Goal: Task Accomplishment & Management: Complete application form

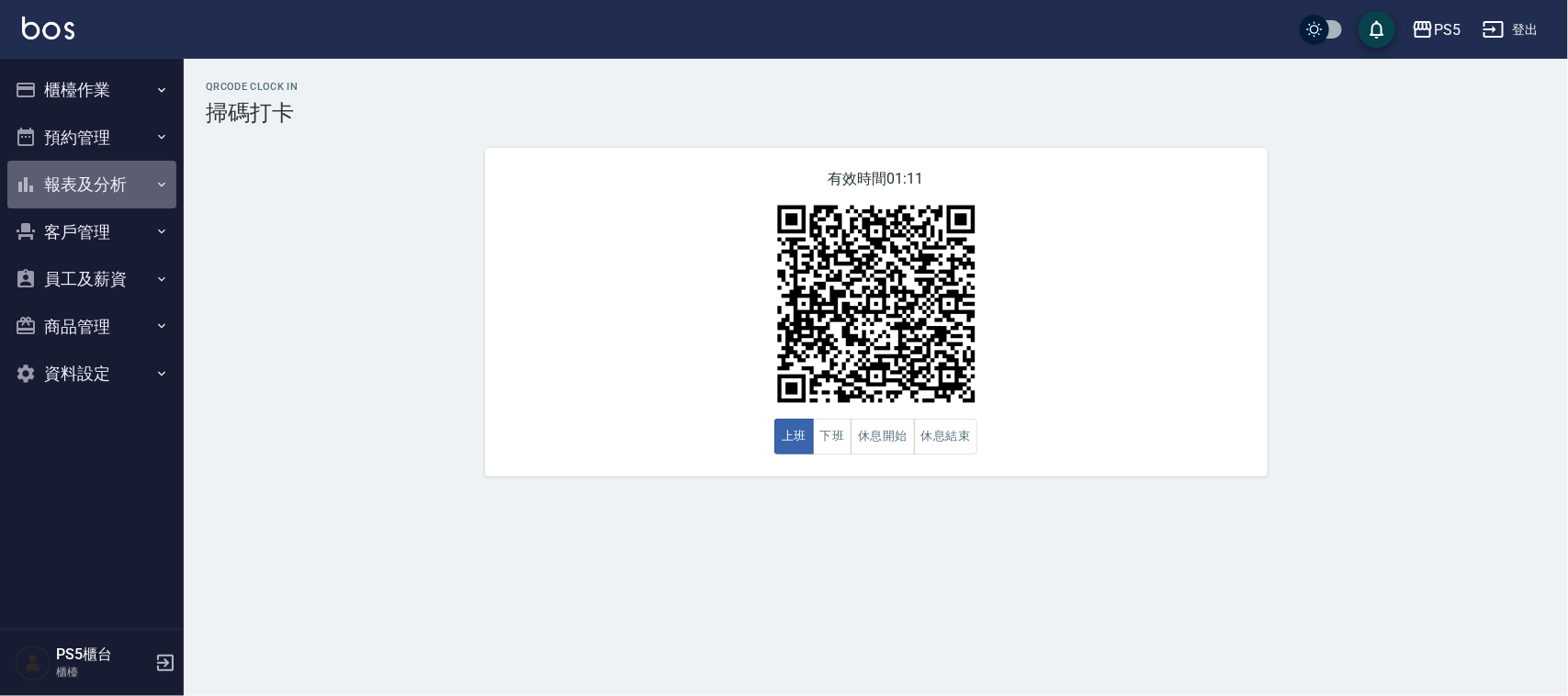
click at [40, 163] on button "報表及分析" at bounding box center [92, 184] width 169 height 47
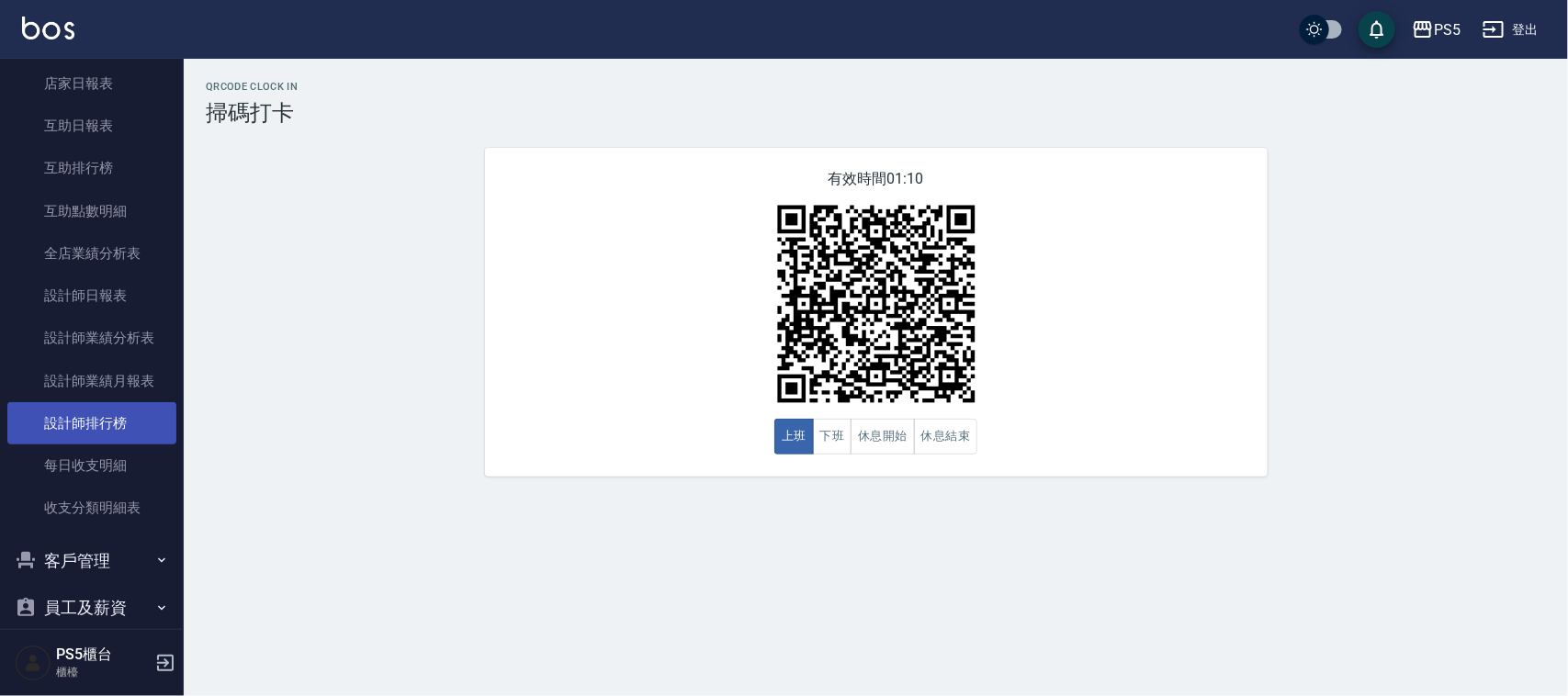
scroll to position [229, 0]
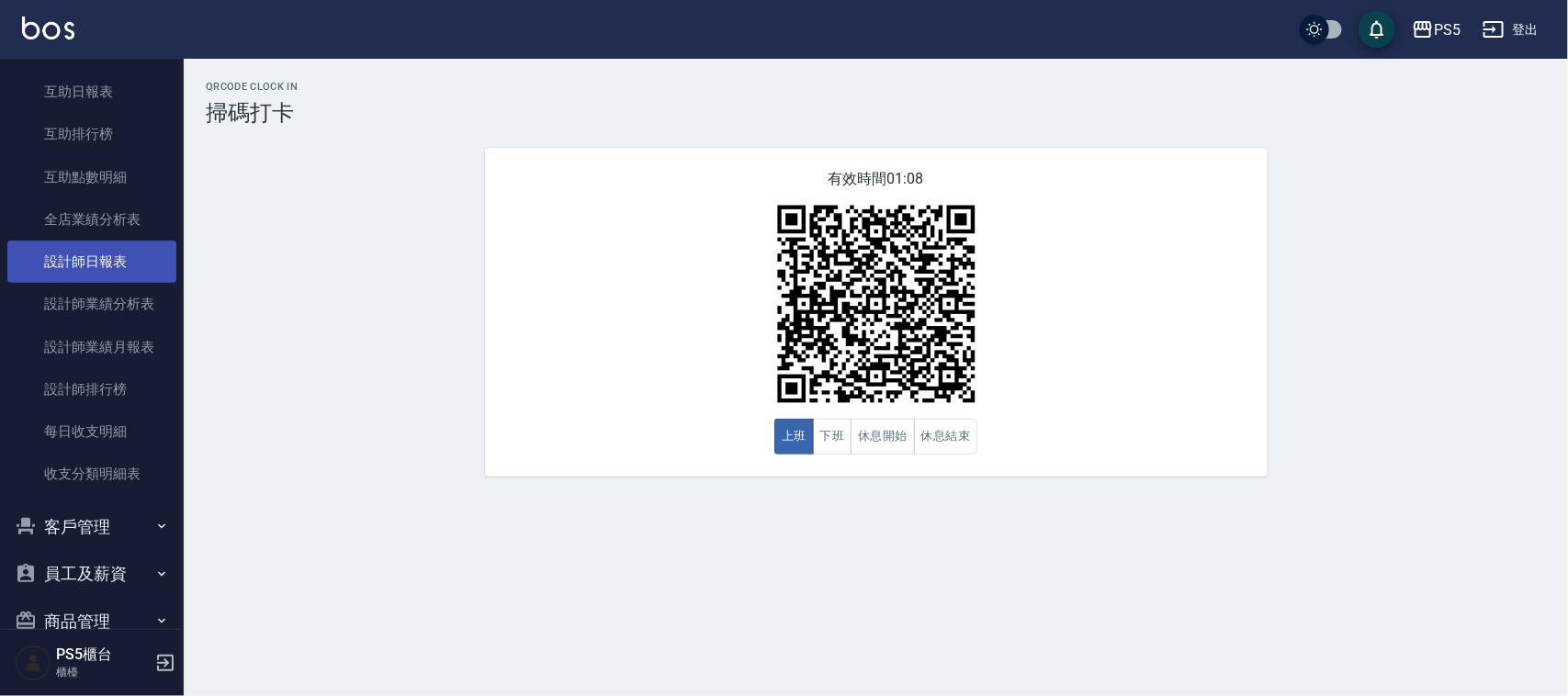
click at [125, 249] on link "設計師日報表" at bounding box center [92, 262] width 169 height 43
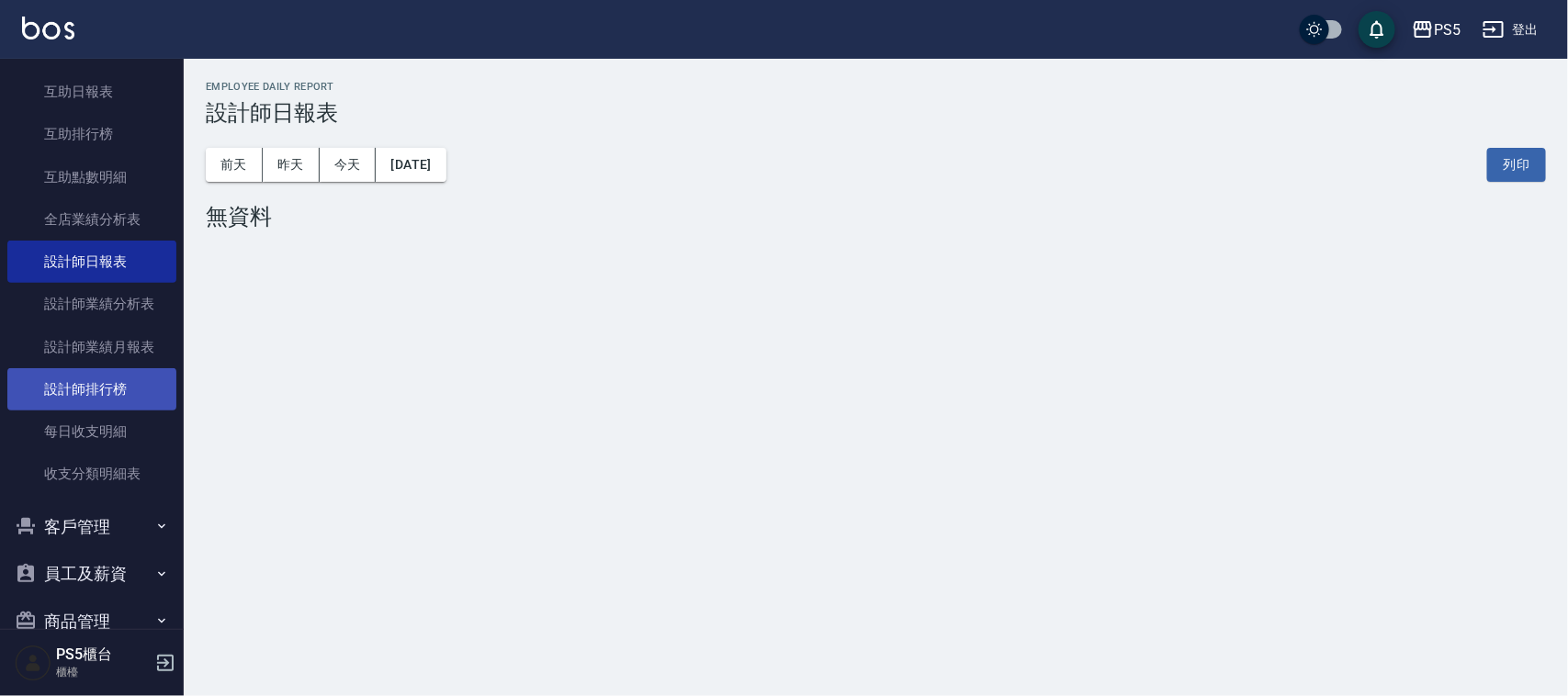
click at [117, 388] on link "設計師排行榜" at bounding box center [92, 389] width 169 height 43
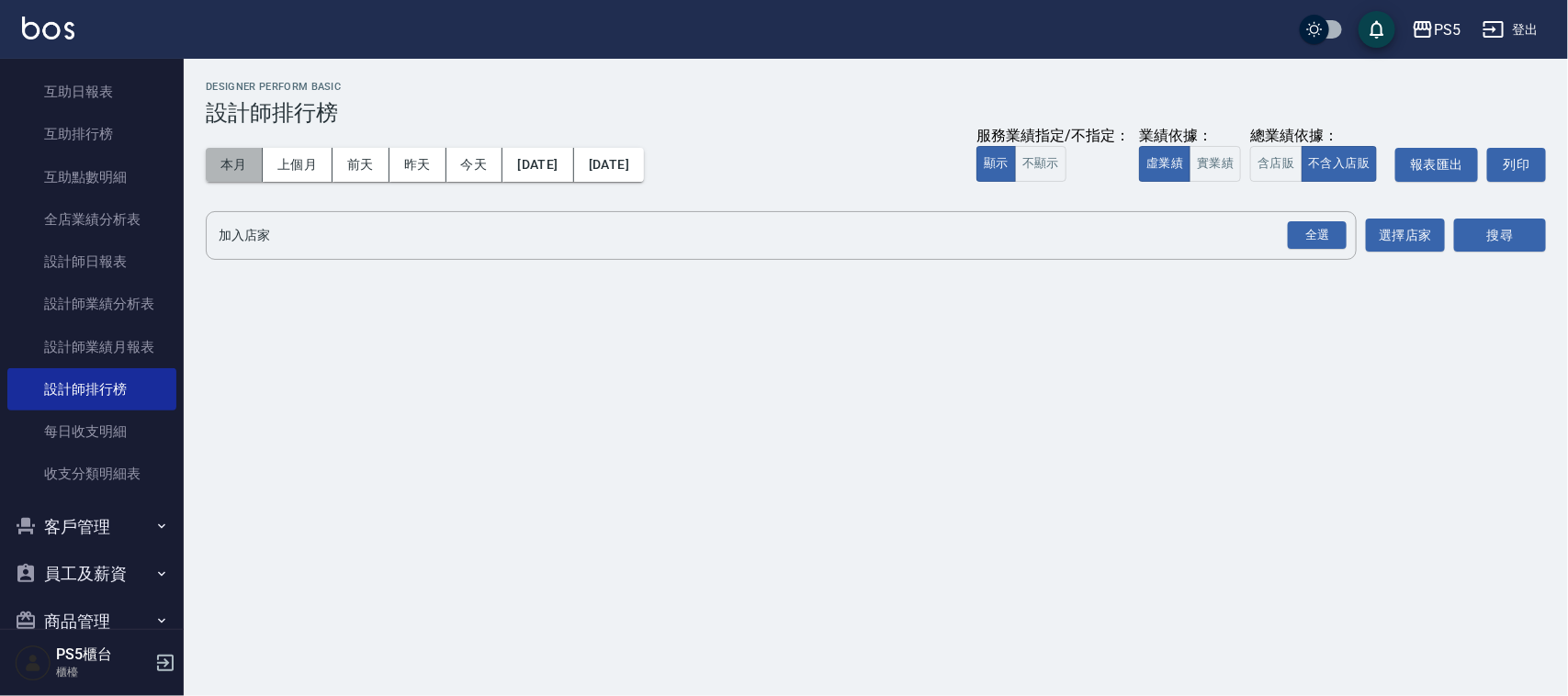
click at [229, 164] on button "本月" at bounding box center [234, 165] width 57 height 34
click at [1221, 163] on button "實業績" at bounding box center [1215, 164] width 51 height 36
click at [1319, 222] on div "全選" at bounding box center [1316, 235] width 59 height 28
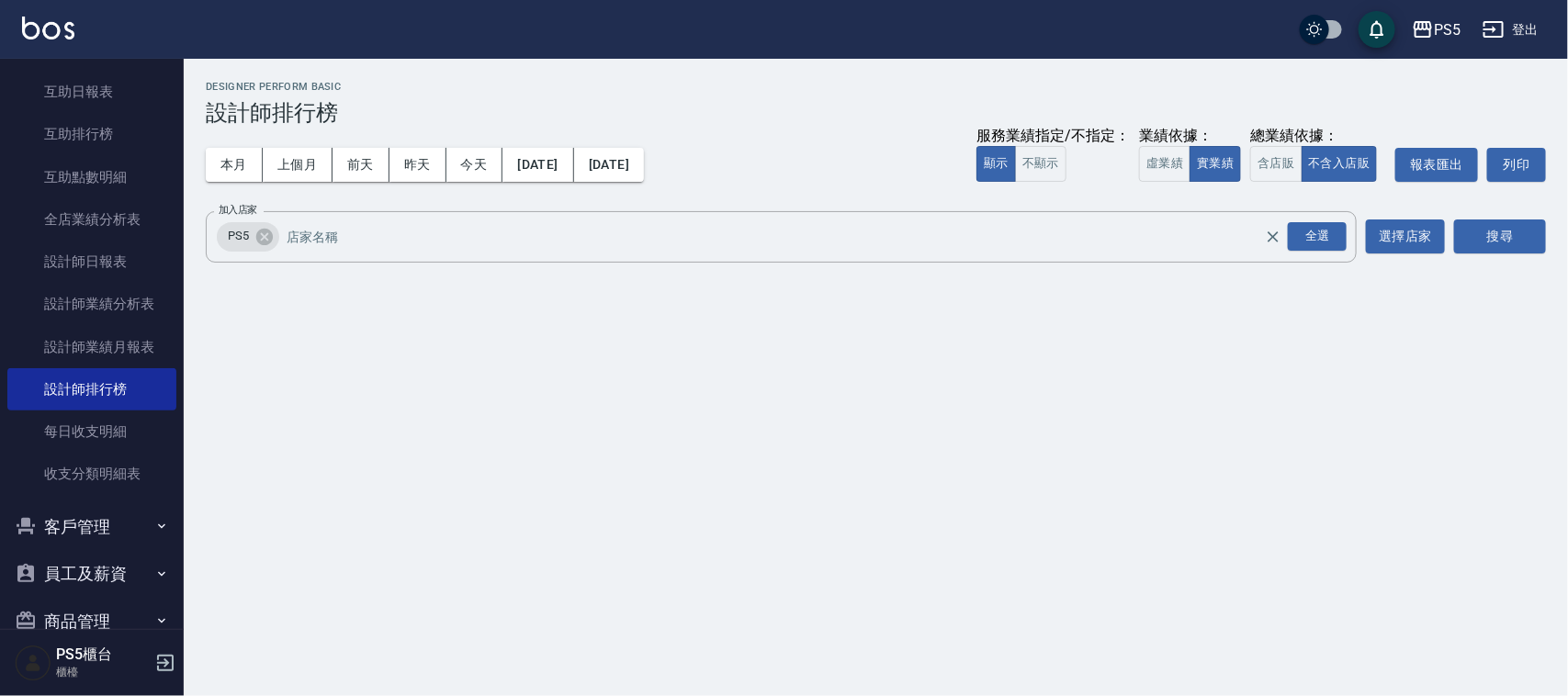
click at [1491, 218] on div "搜尋" at bounding box center [1499, 236] width 92 height 51
click at [1491, 227] on button "搜尋" at bounding box center [1499, 236] width 92 height 34
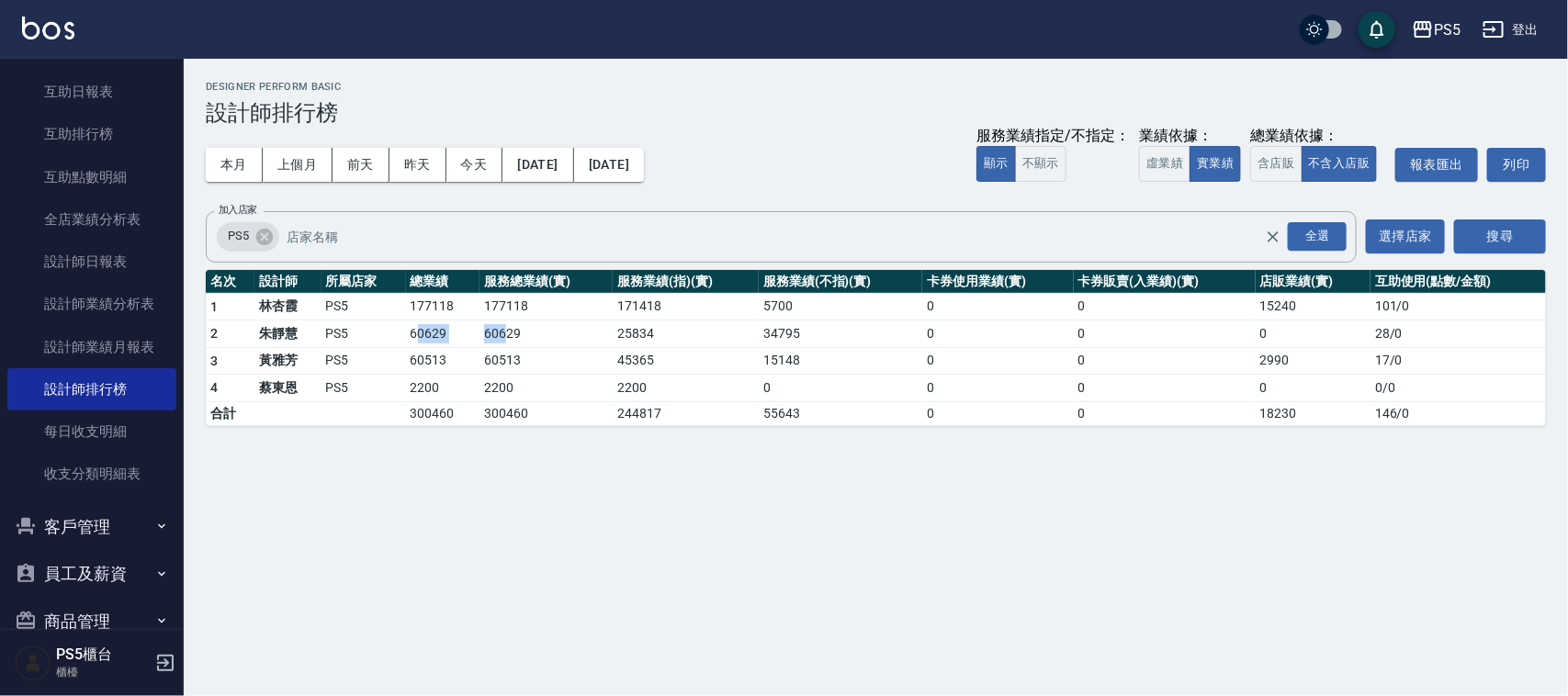
drag, startPoint x: 414, startPoint y: 335, endPoint x: 503, endPoint y: 333, distance: 89.0
click at [503, 333] on tr "2 [PERSON_NAME]PS5 60629 60629 25834 34795 0 0 0 28 / 0" at bounding box center [876, 334] width 1340 height 27
click at [516, 480] on div "PS5 [DATE] - [DATE] 設計師排行榜 列印時間： [DATE][PHONE_NUMBER]:08 Designer Perform Basic…" at bounding box center [784, 348] width 1568 height 696
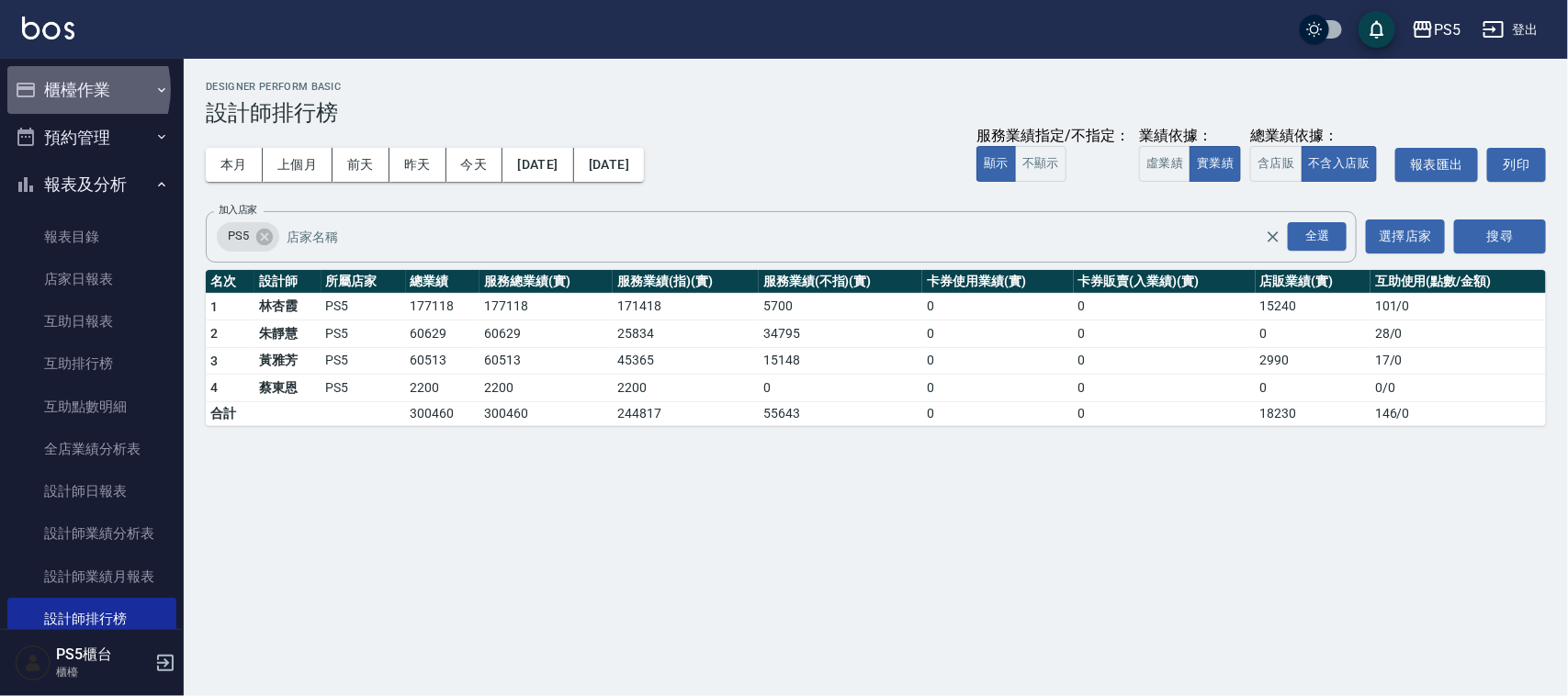
click at [66, 89] on button "櫃檯作業" at bounding box center [92, 89] width 169 height 47
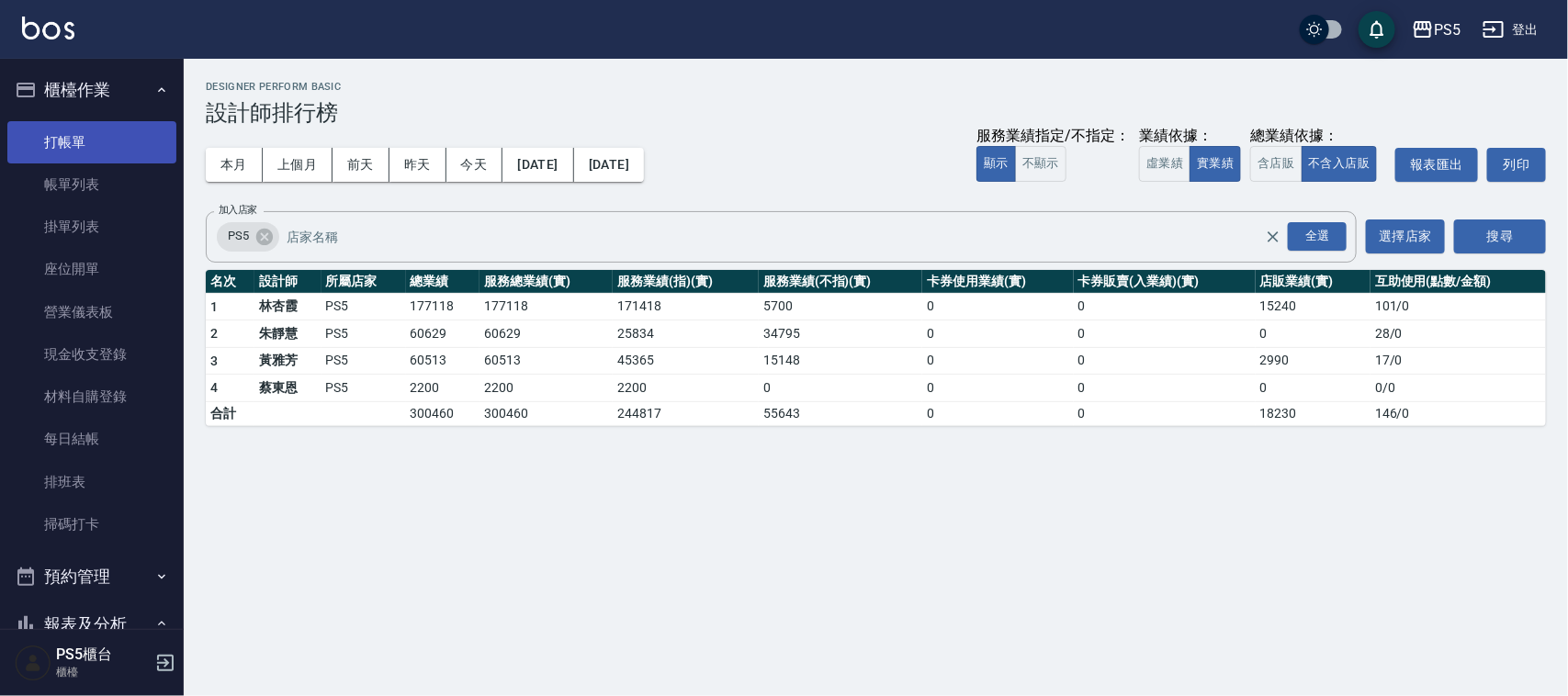
click at [129, 136] on link "打帳單" at bounding box center [92, 142] width 169 height 43
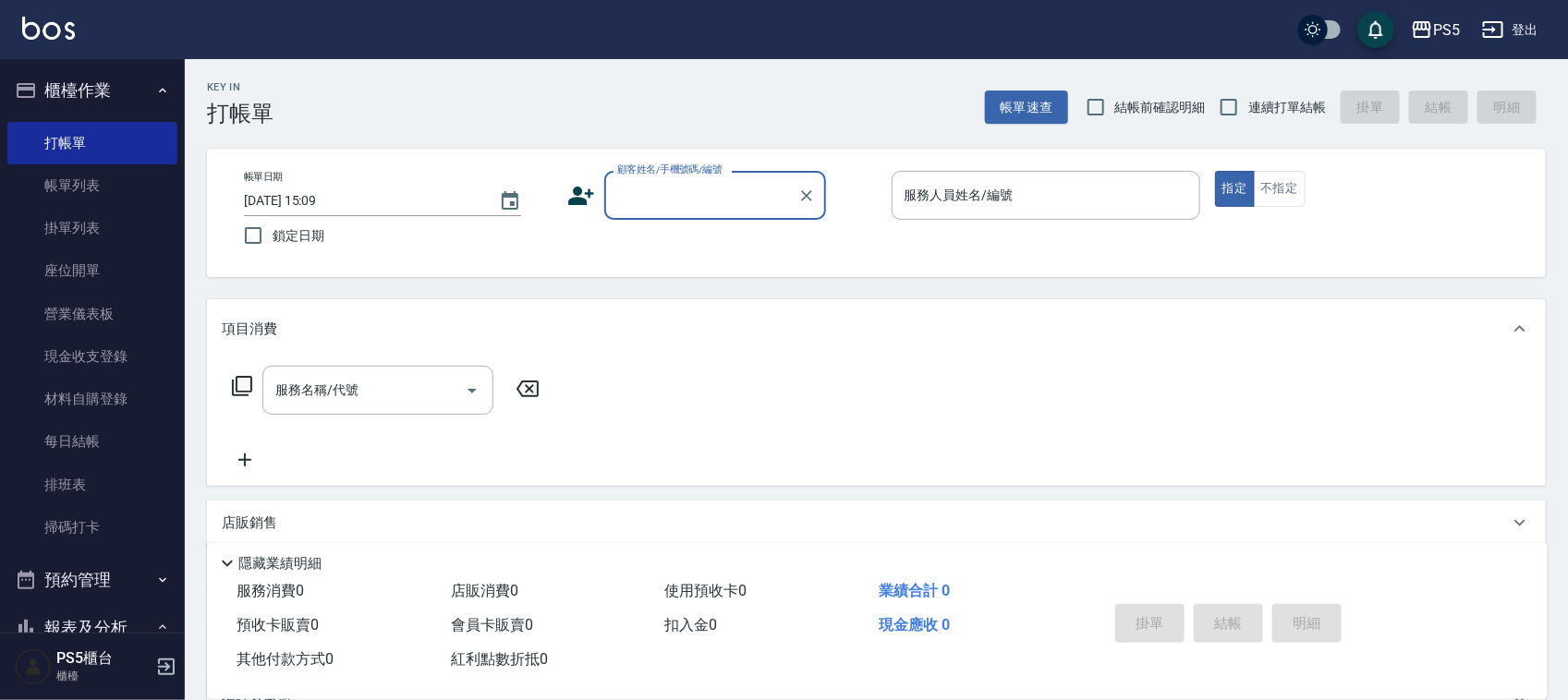
click at [645, 187] on input "顧客姓名/手機號碼/編號" at bounding box center [701, 195] width 177 height 32
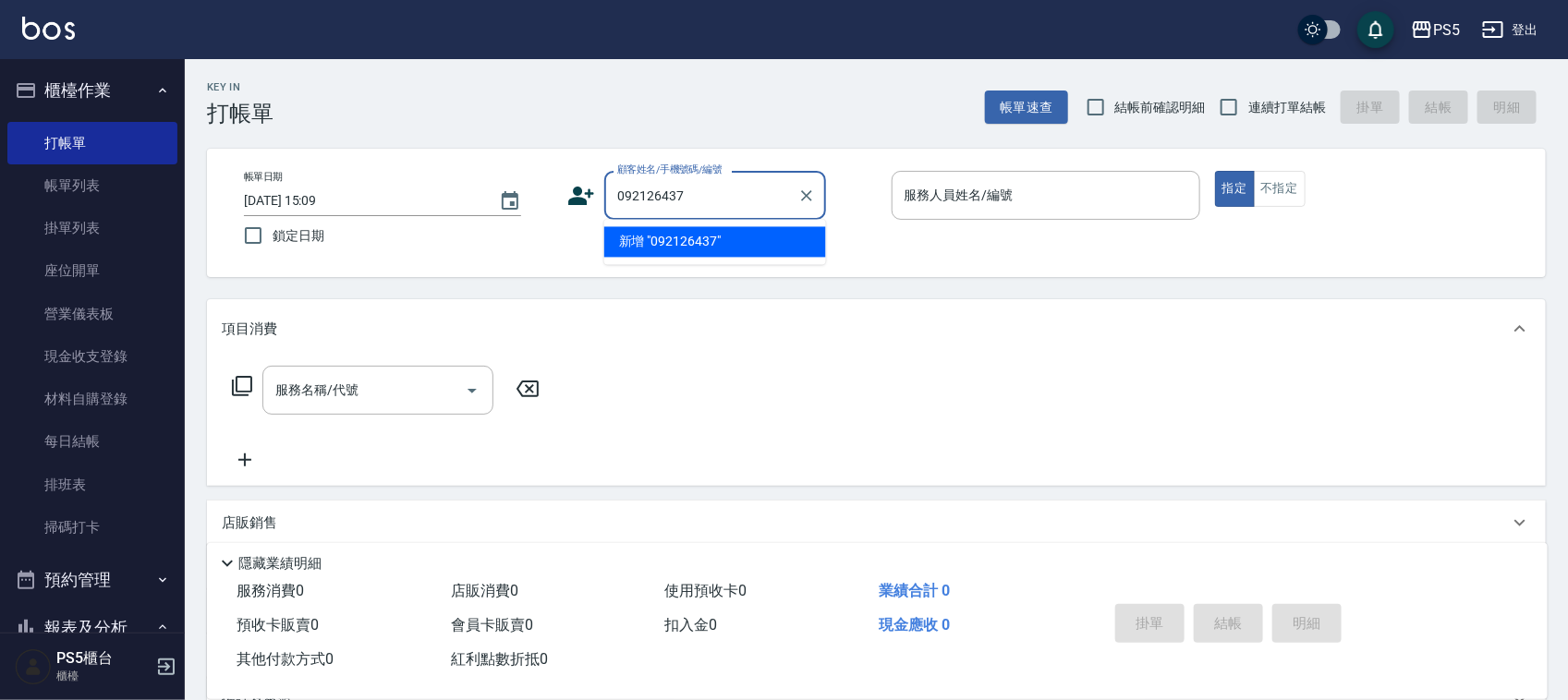
type input "0921264375"
drag, startPoint x: 741, startPoint y: 188, endPoint x: 582, endPoint y: 194, distance: 159.1
click at [487, 194] on div "帳單日期 [DATE] 15:09 鎖定日期 顧客姓名/手機號碼/編號 0921264375 顧客姓名/手機號碼/編號 服務人員姓名/編號 服務人員姓名/編號…" at bounding box center [876, 213] width 1294 height 84
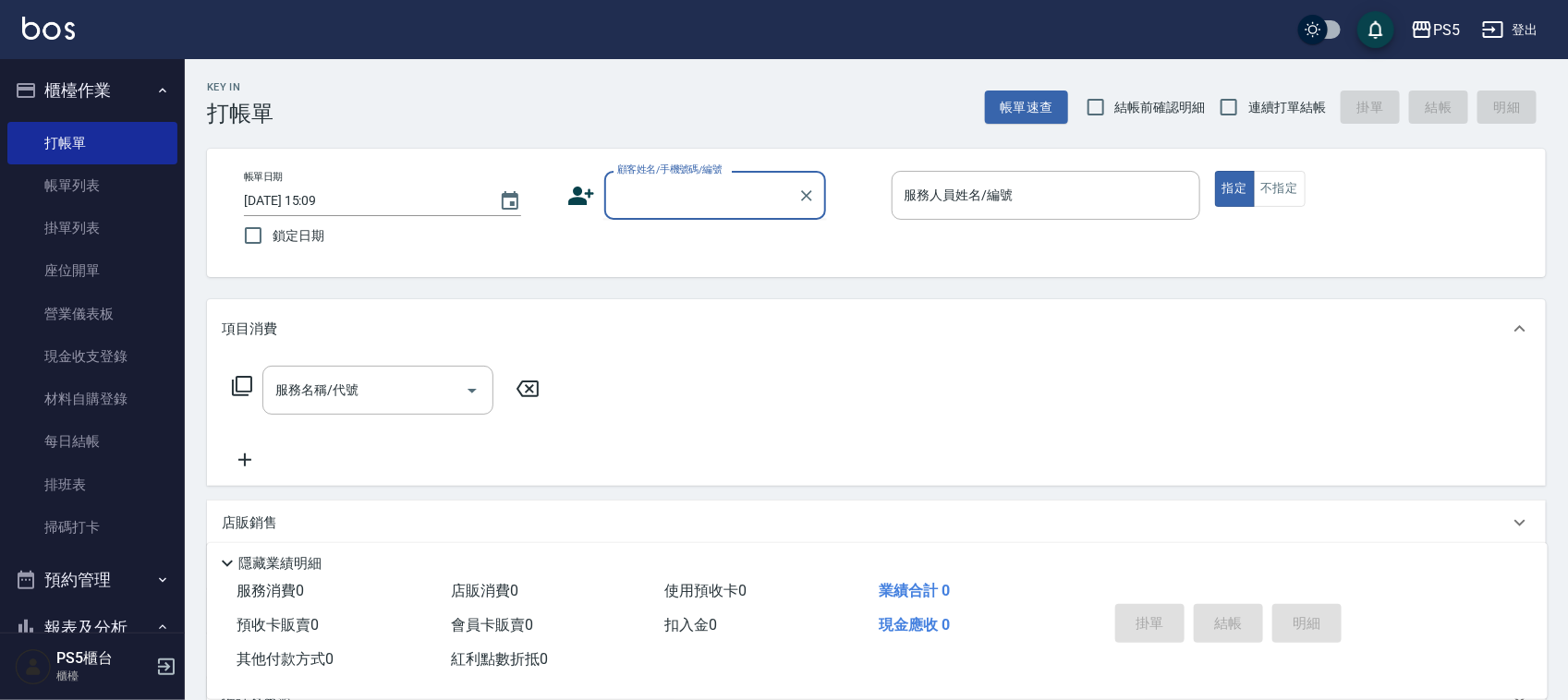
click at [591, 194] on icon at bounding box center [581, 196] width 26 height 18
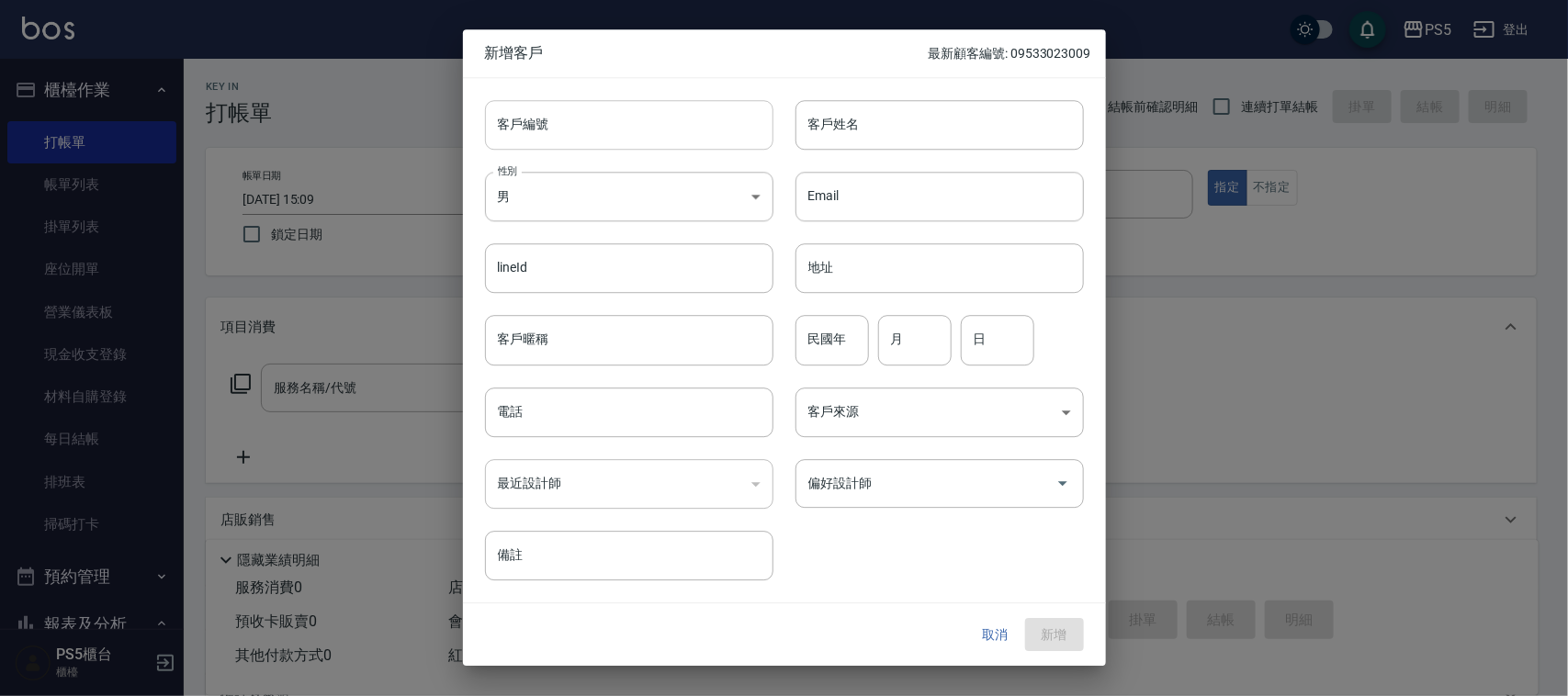
click at [583, 111] on input "客戶編號" at bounding box center [629, 124] width 288 height 49
paste input "0921264375"
type input "0921264375"
click at [493, 401] on input "電話" at bounding box center [629, 411] width 288 height 49
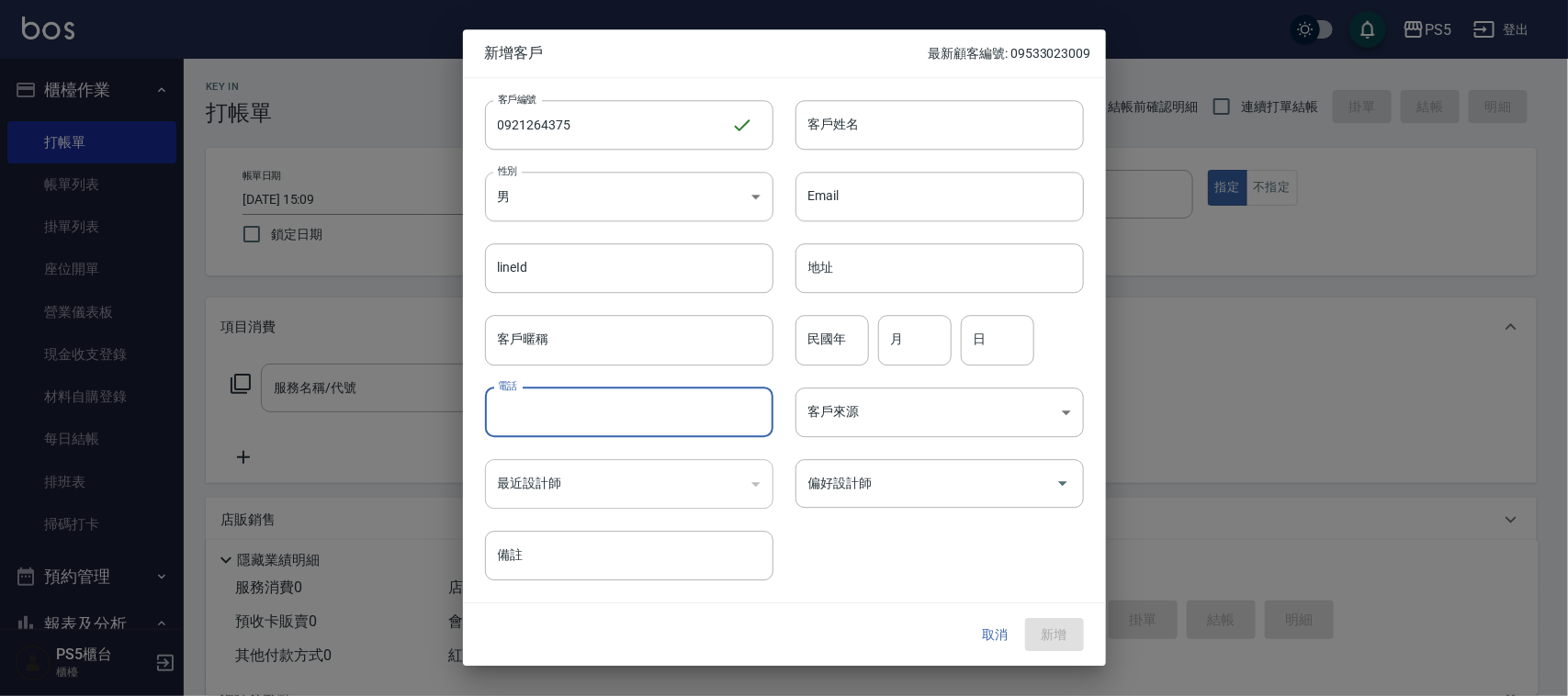
paste input "0921264375"
type input "0921264375"
click at [564, 209] on body "PS5 登出 櫃檯作業 打帳單 帳單列表 掛單列表 座位開單 營業儀表板 現金收支登錄 材料自購登錄 每日結帳 排班表 掃碼打卡 預約管理 預約管理 單日預約…" at bounding box center [784, 446] width 1568 height 893
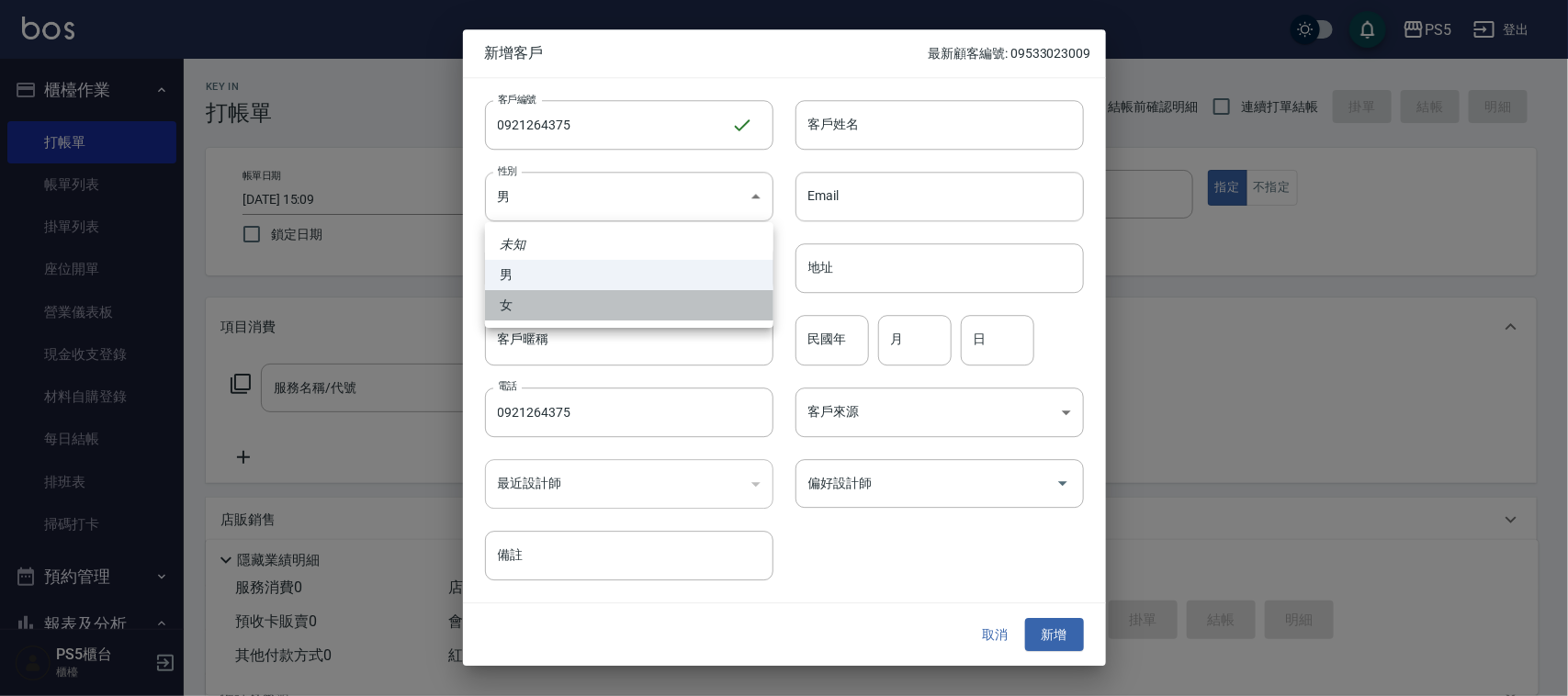
click at [565, 300] on li "女" at bounding box center [629, 305] width 288 height 30
type input "[DEMOGRAPHIC_DATA]"
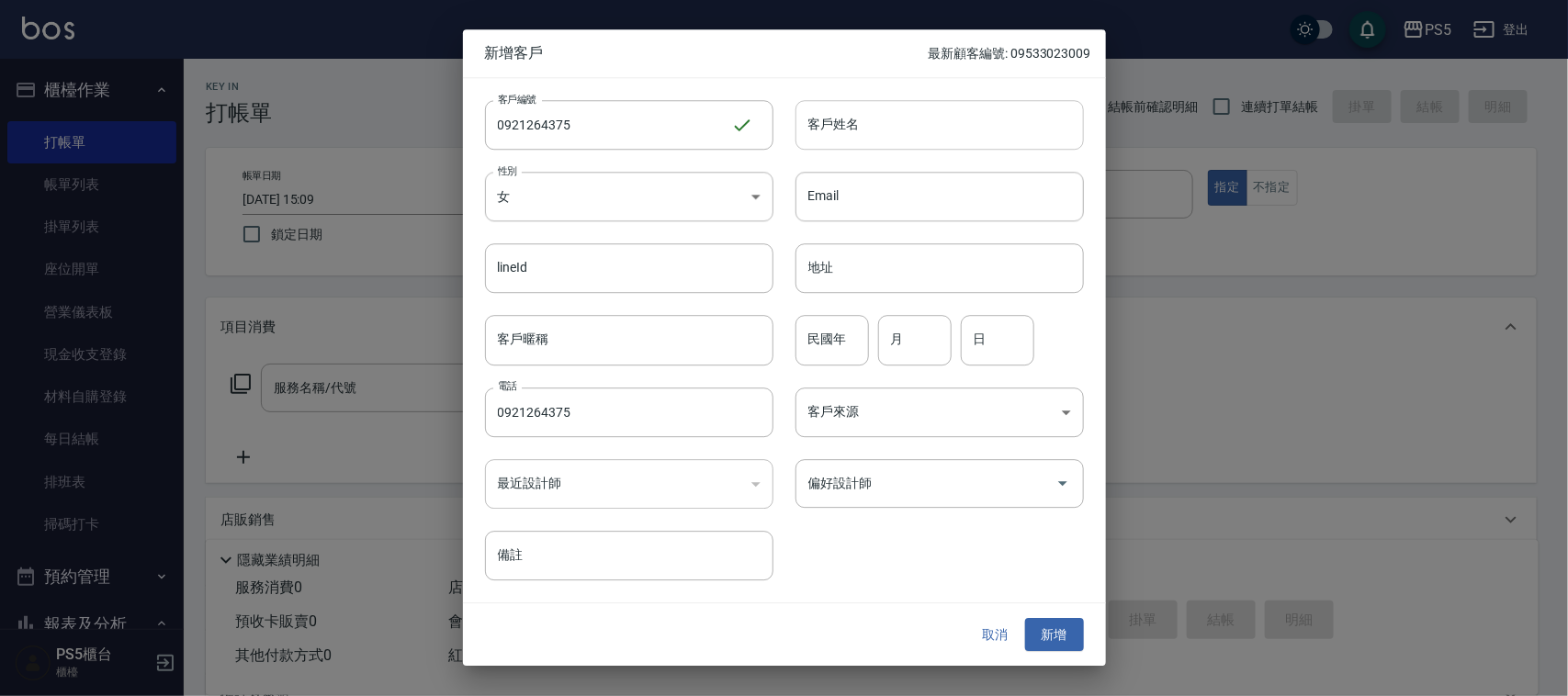
click at [832, 122] on input "客戶姓名" at bounding box center [940, 124] width 288 height 49
type input "[PERSON_NAME]"
click at [836, 353] on input "民國年" at bounding box center [832, 340] width 74 height 49
type input "66"
type input "3"
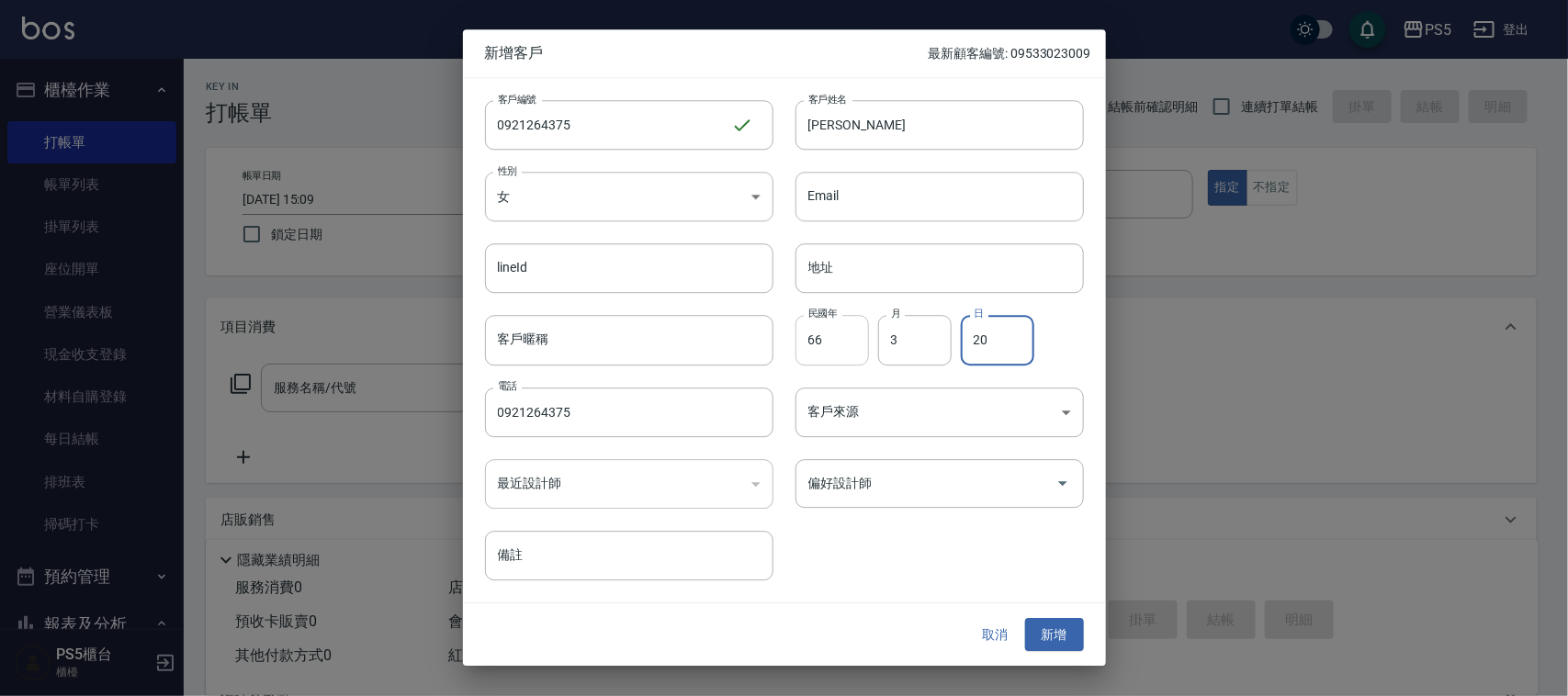
type input "20"
click at [1025, 619] on button "新增" at bounding box center [1054, 635] width 59 height 34
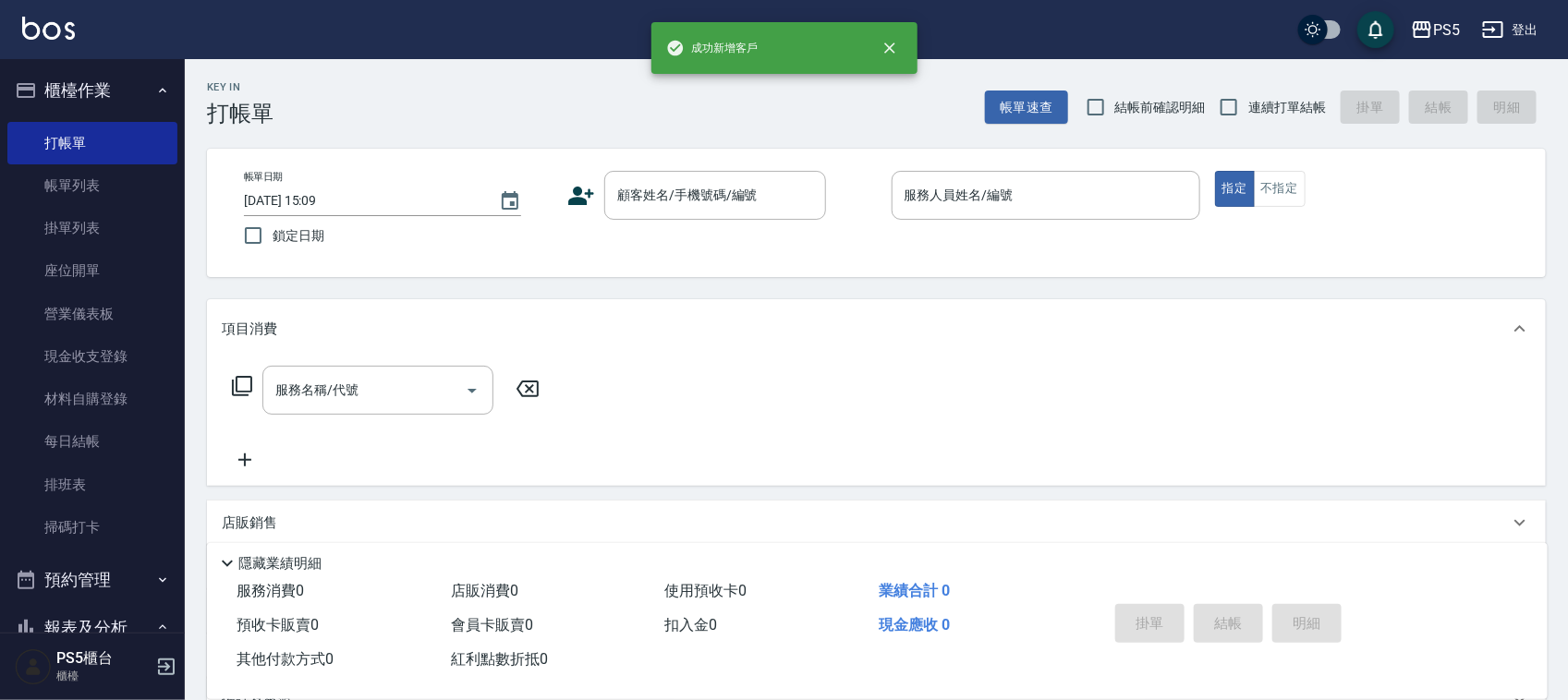
click at [712, 220] on div "帳單日期 [DATE] 15:09 鎖定日期 顧客姓名/手機號碼/編號 顧客姓名/手機號碼/編號 服務人員姓名/編號 服務人員姓名/編號 指定 不指定" at bounding box center [876, 213] width 1294 height 84
click at [710, 215] on div "顧客姓名/手機號碼/編號" at bounding box center [715, 196] width 222 height 49
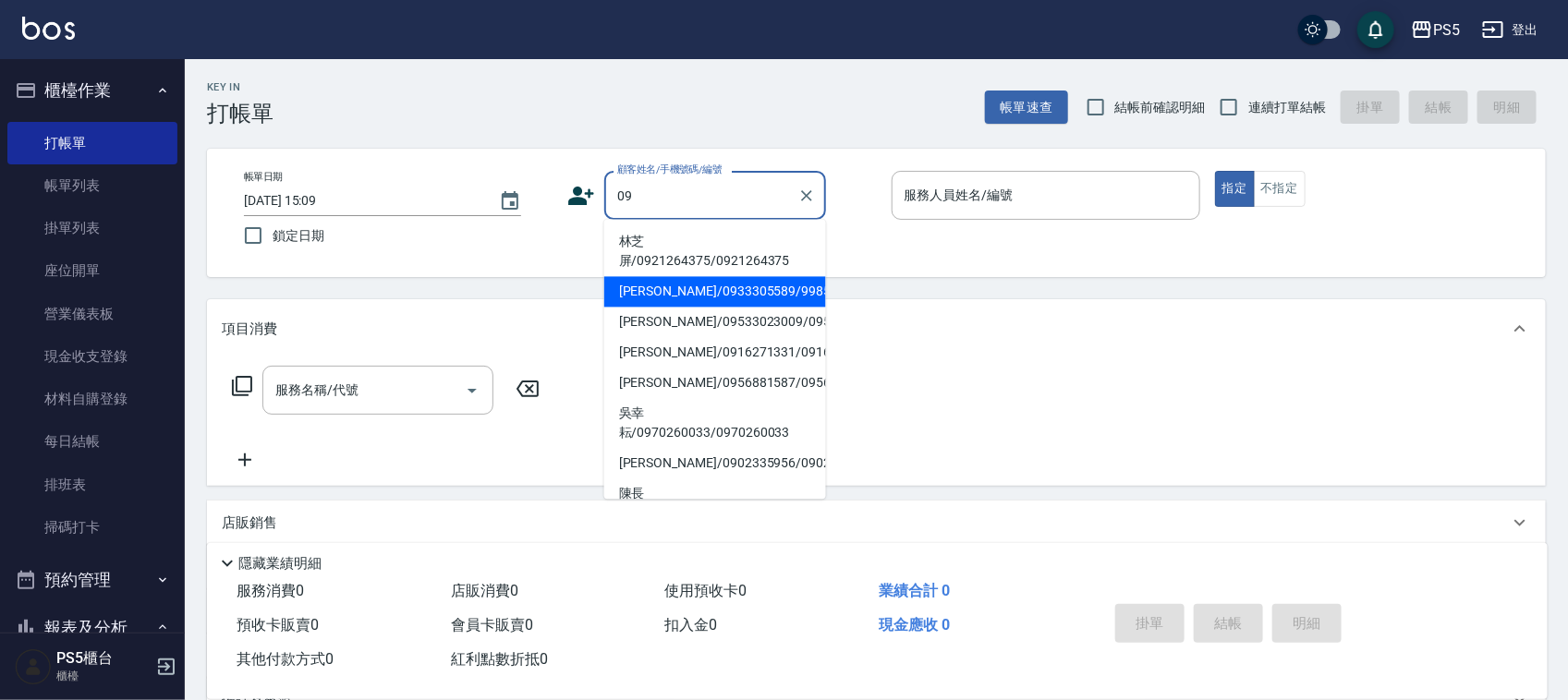
click at [677, 239] on li "林芝屏/0921264375/0921264375" at bounding box center [715, 251] width 222 height 50
type input "林芝屏/0921264375/0921264375"
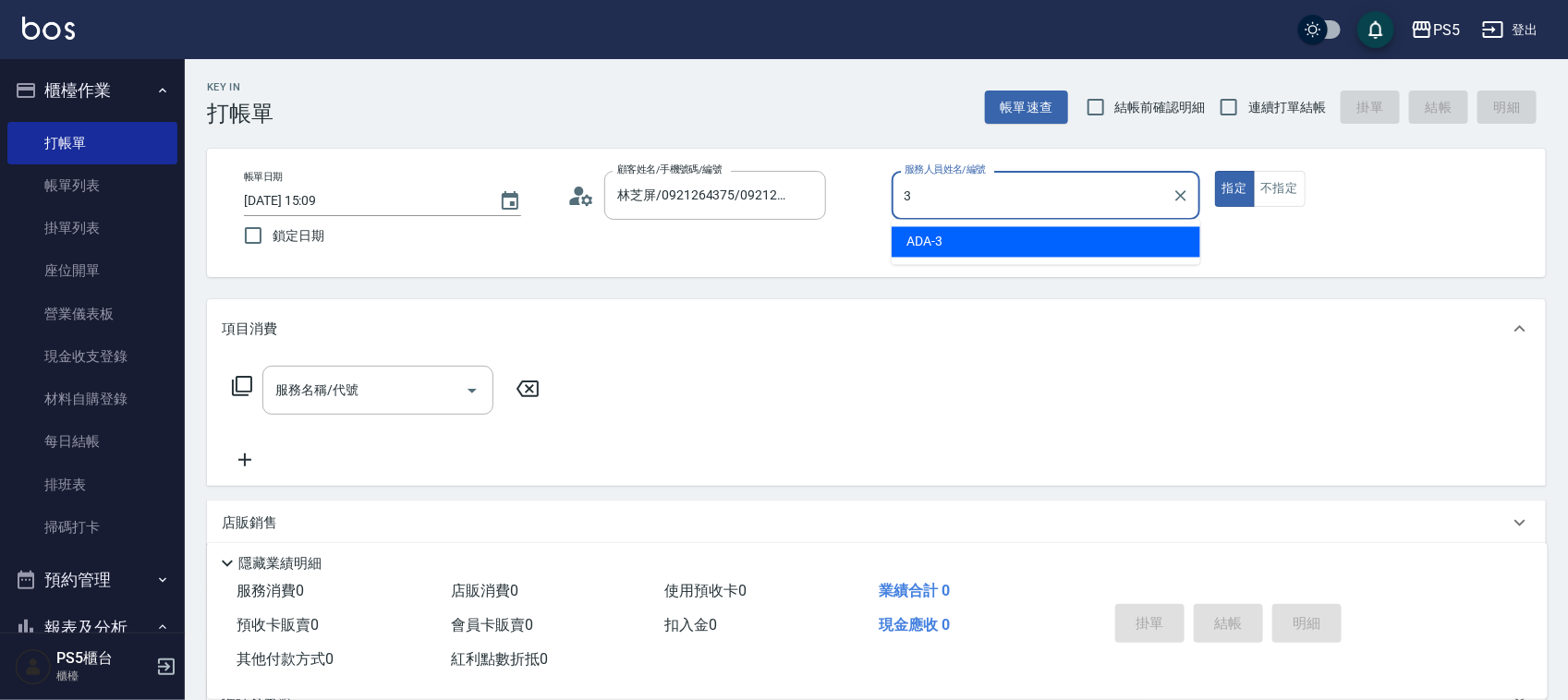
type input "ADA-3"
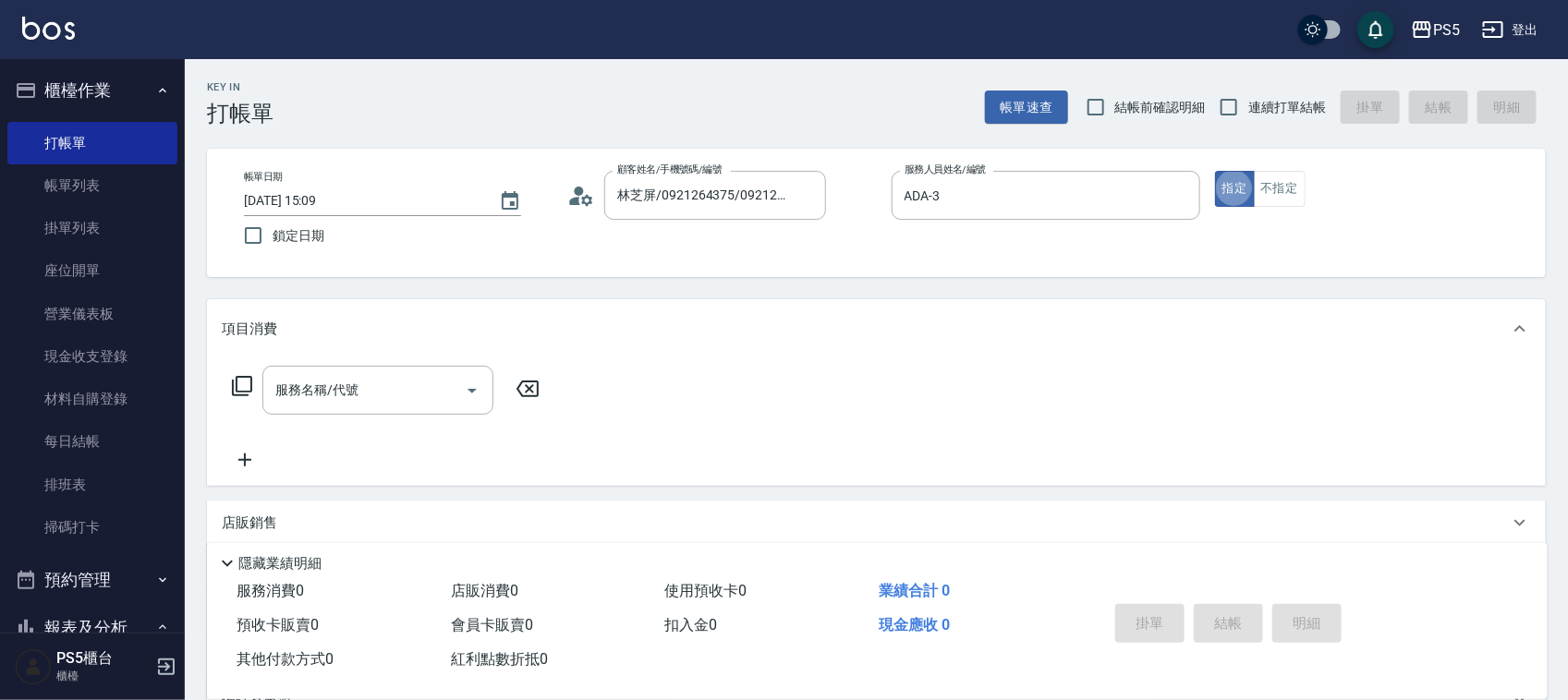
type button "true"
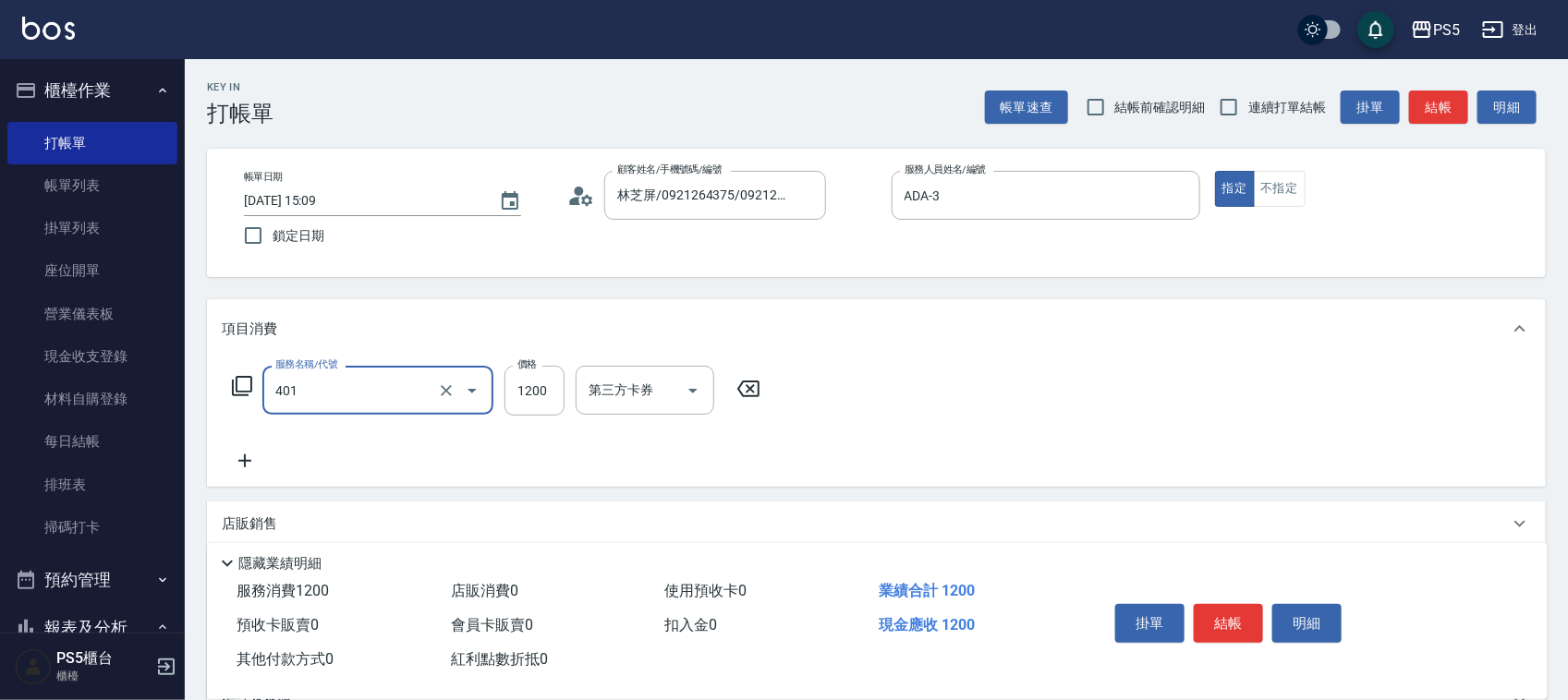
type input "基本染髮(401)"
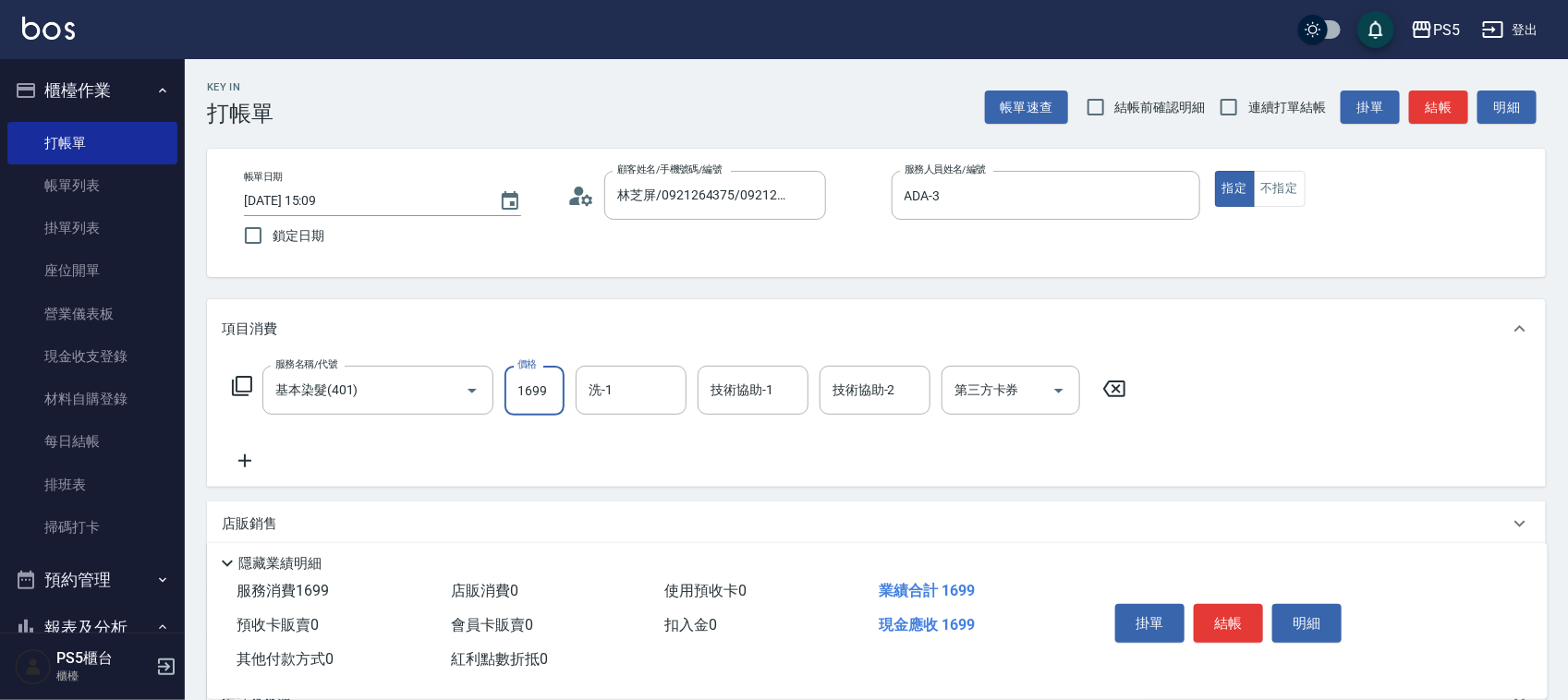
type input "1699"
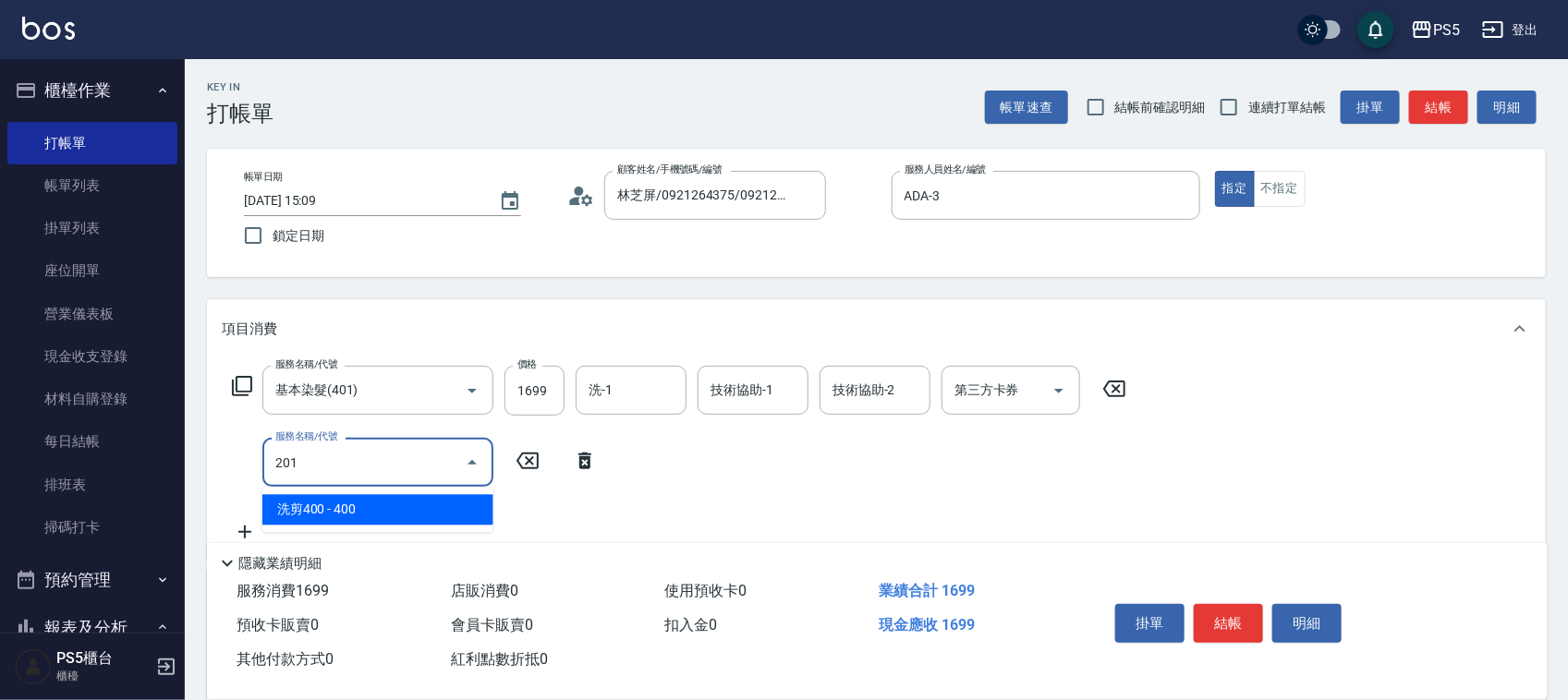
type input "洗剪400(201)"
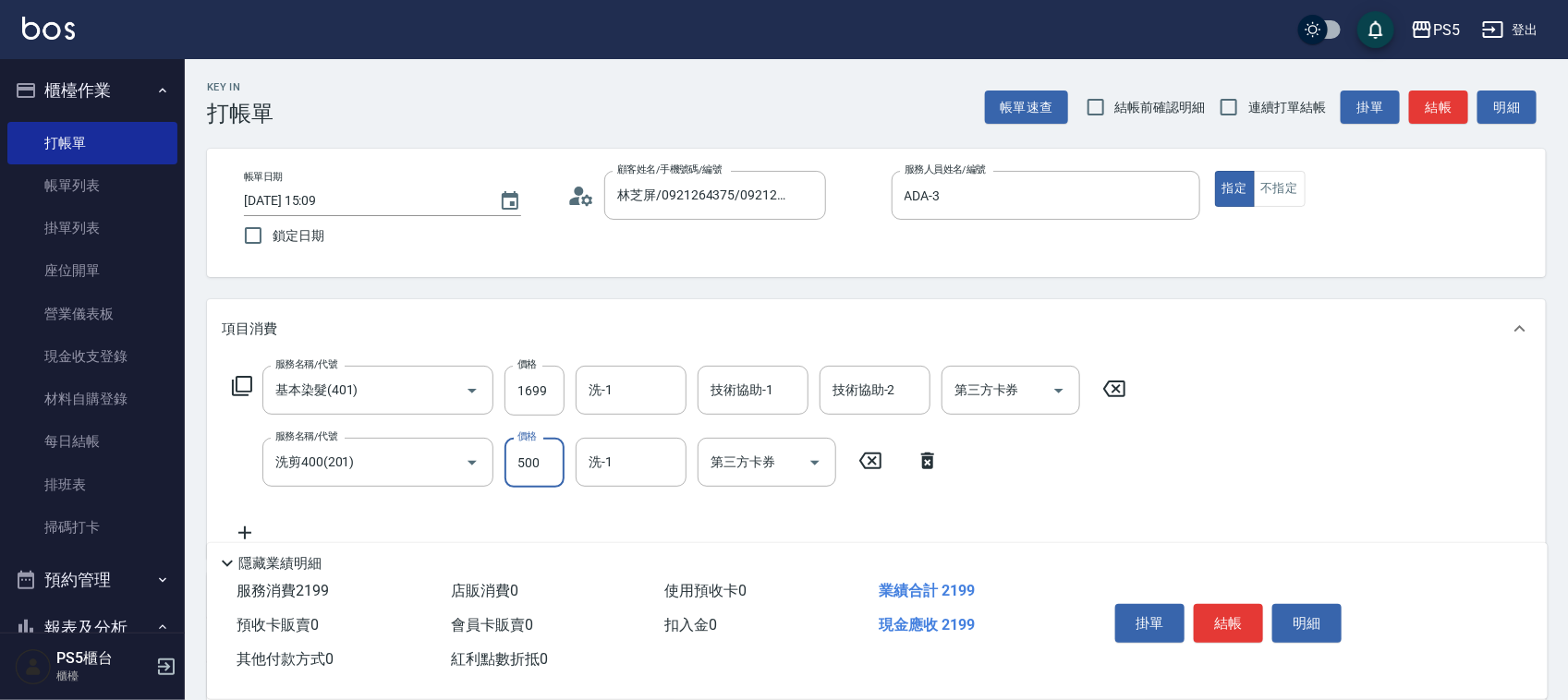
type input "500"
click at [670, 244] on div "帳單日期 [DATE] 15:09 鎖定日期 顧客姓名/手機號碼/編號 [PERSON_NAME]/0921264375/0921264375 顧客姓名/手機…" at bounding box center [876, 213] width 1294 height 84
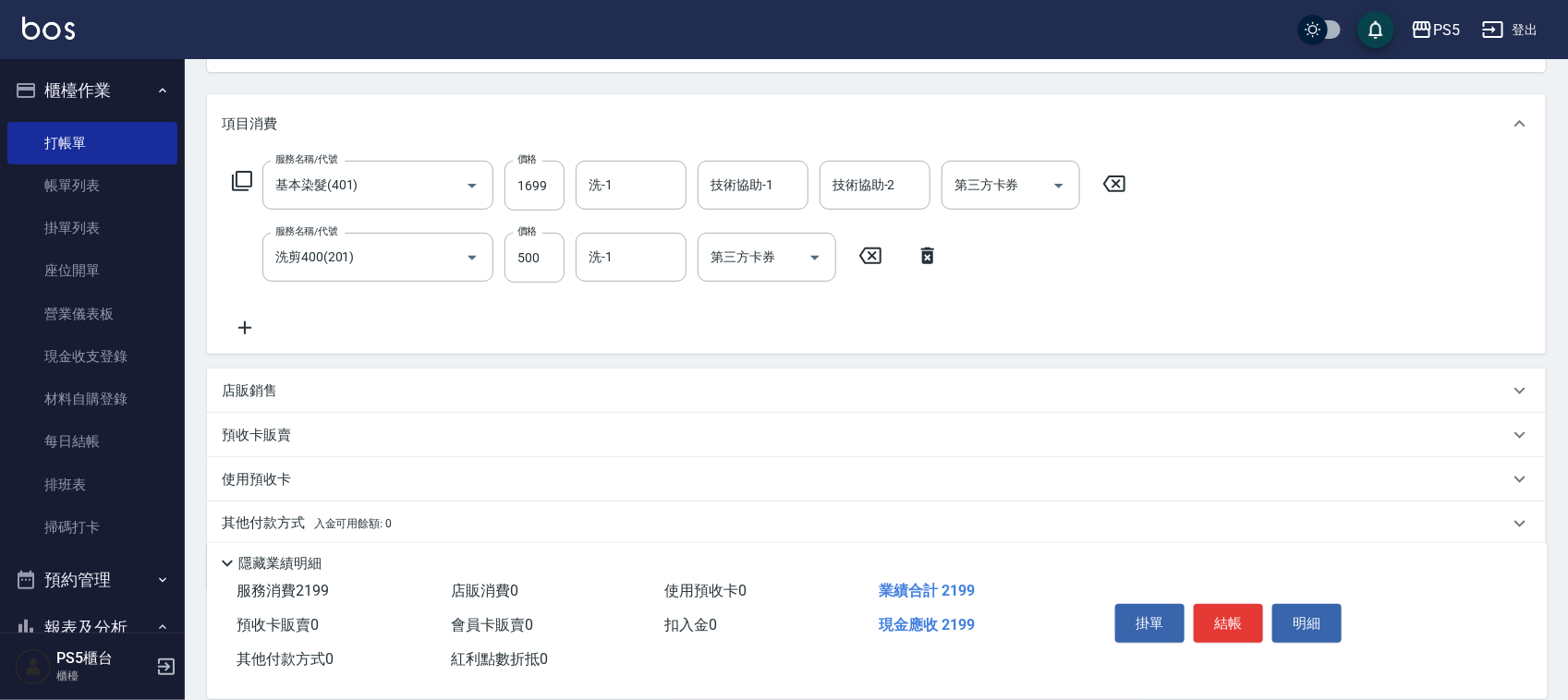
scroll to position [271, 0]
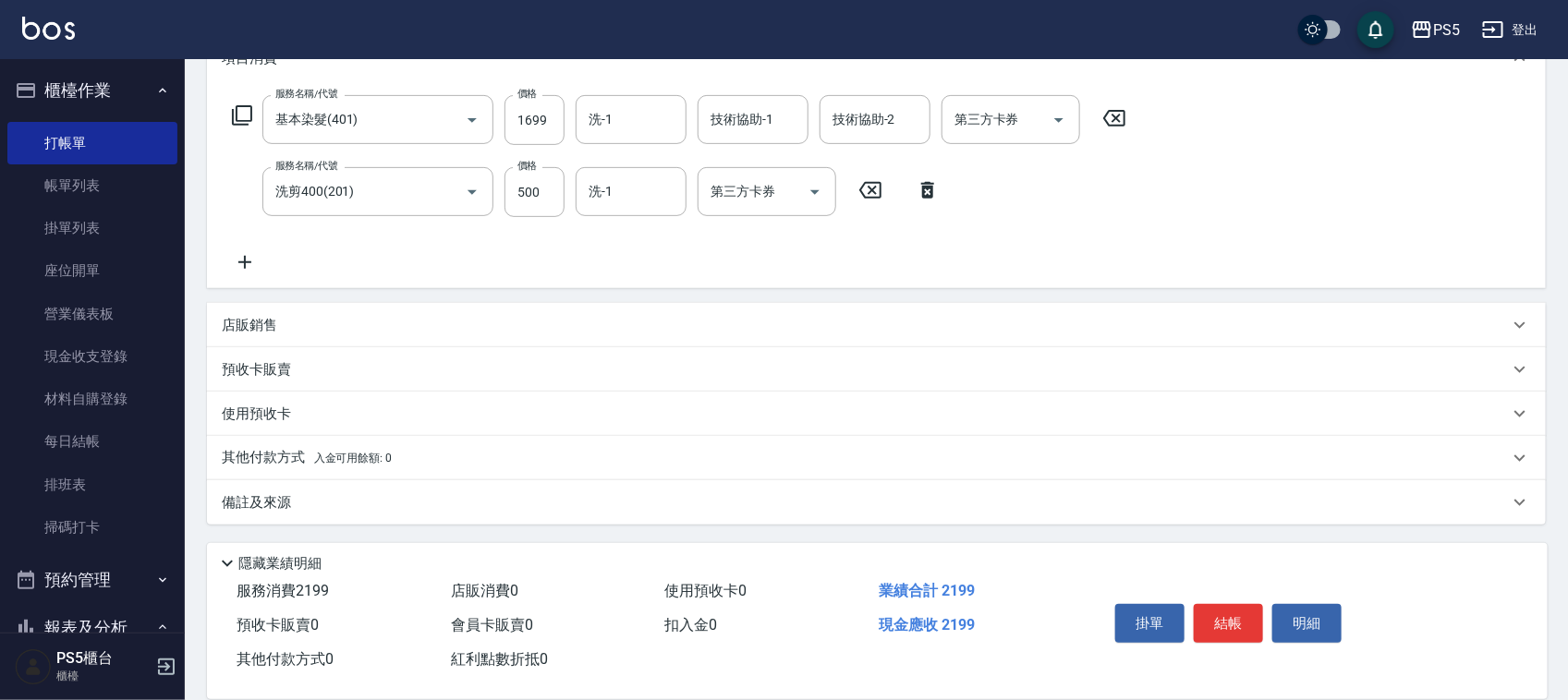
click at [298, 442] on div "其他付款方式 入金可用餘額: 0" at bounding box center [877, 459] width 1339 height 45
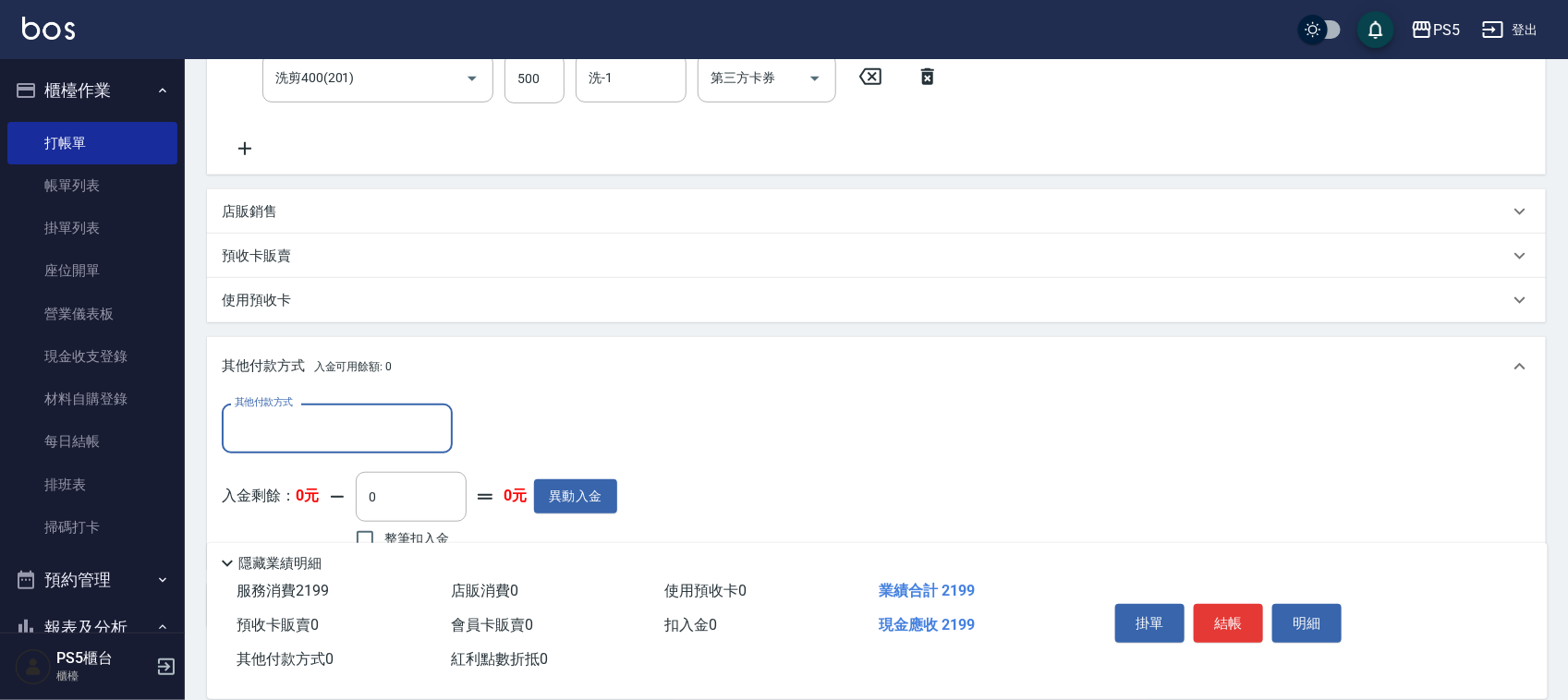
scroll to position [0, 0]
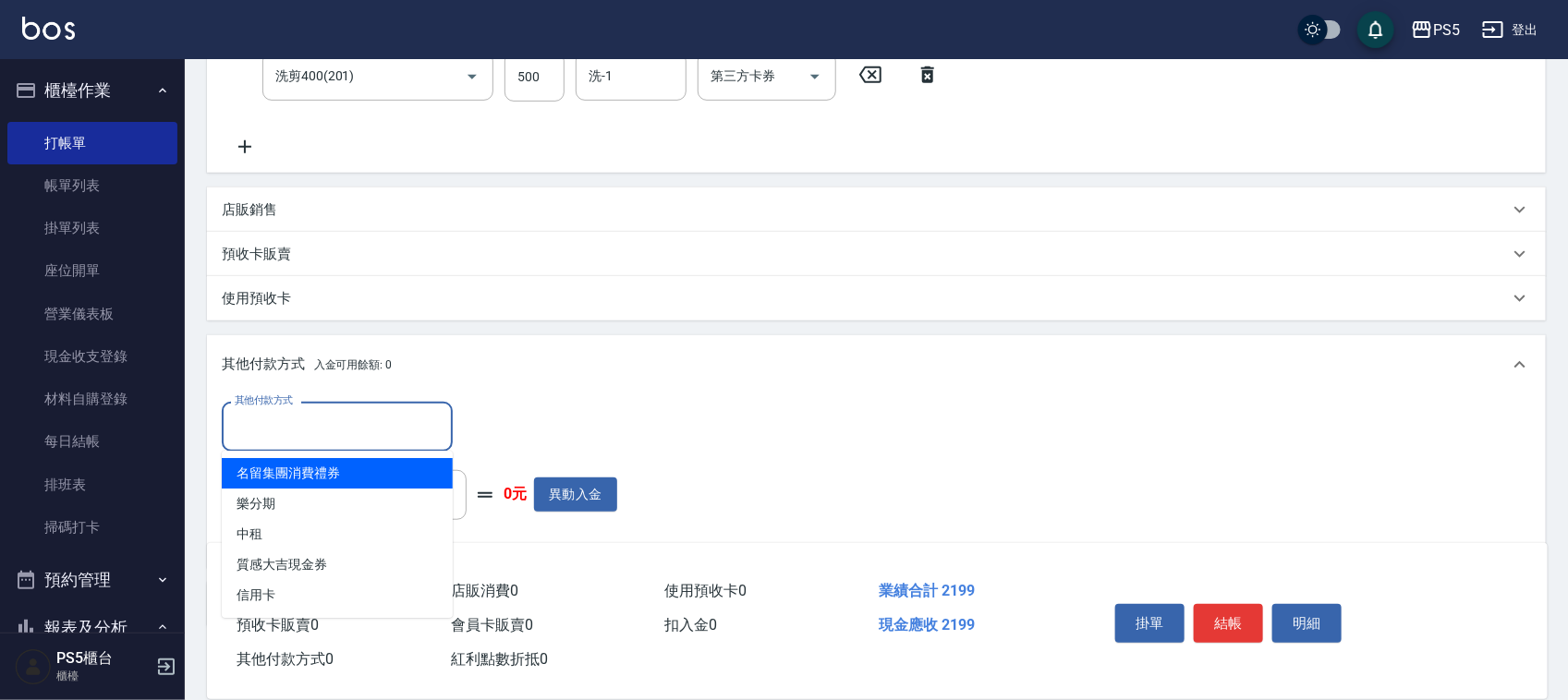
click at [297, 414] on input "其他付款方式" at bounding box center [337, 425] width 214 height 32
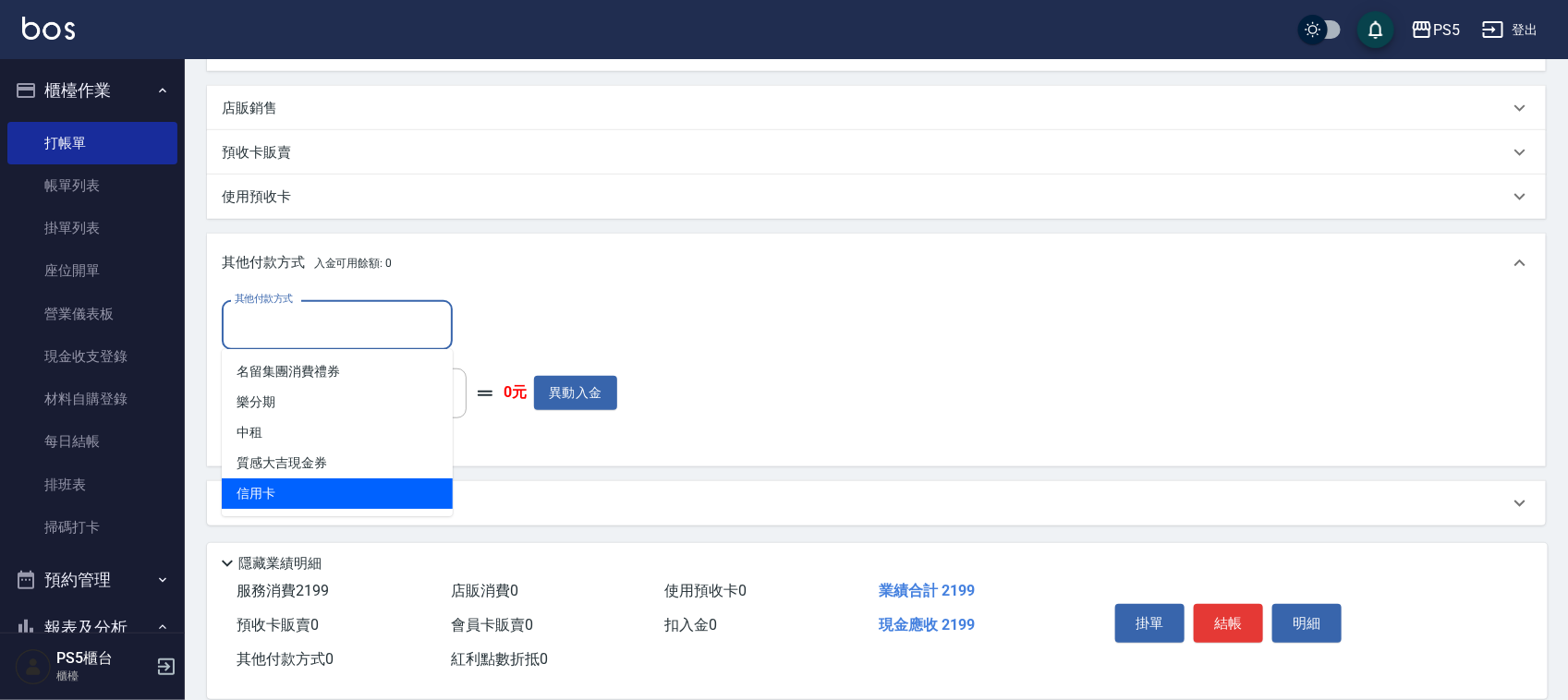
click at [294, 481] on span "信用卡" at bounding box center [337, 493] width 231 height 30
type input "信用卡"
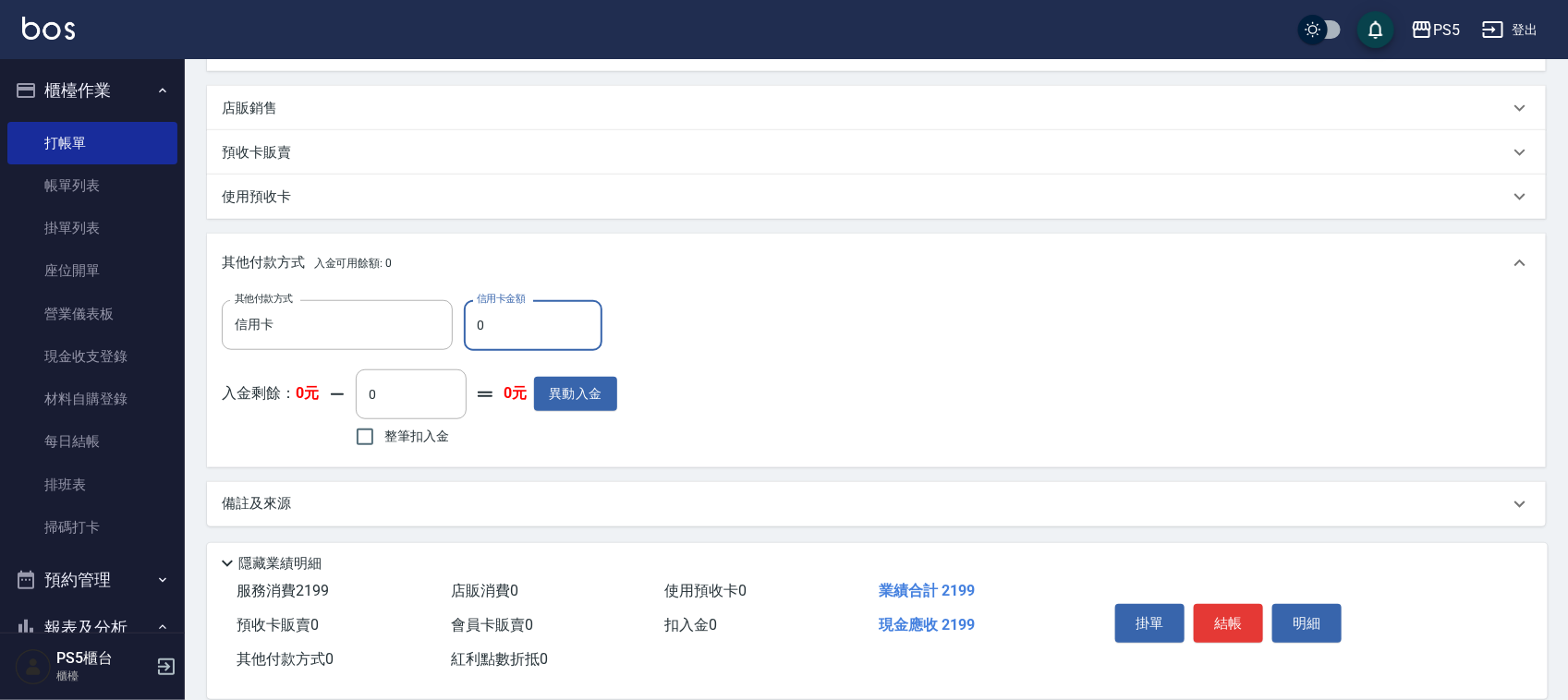
drag, startPoint x: 511, startPoint y: 321, endPoint x: 453, endPoint y: 330, distance: 58.7
click at [453, 330] on div "其他付款方式 信用卡 其他付款方式 信用卡金額 0 信用卡金額" at bounding box center [420, 324] width 395 height 50
type input "2199"
